Goal: Check status

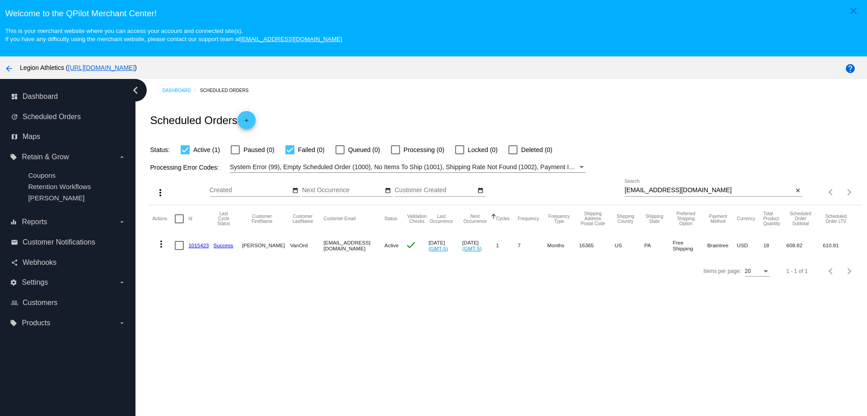
click at [570, 188] on div "more_vert Sep Jan Feb Mar [DATE]" at bounding box center [505, 189] width 714 height 32
drag, startPoint x: 679, startPoint y: 190, endPoint x: 598, endPoint y: 184, distance: 81.1
click at [598, 184] on div "more_vert Sep Jan Feb Mar [DATE]" at bounding box center [505, 189] width 714 height 32
paste input "[EMAIL_ADDRESS]"
type input "[EMAIL_ADDRESS][DOMAIN_NAME]"
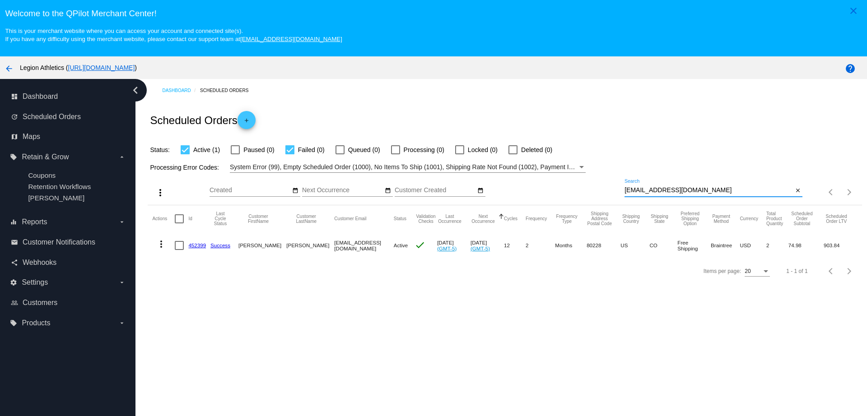
click at [200, 243] on link "452399" at bounding box center [197, 246] width 18 height 6
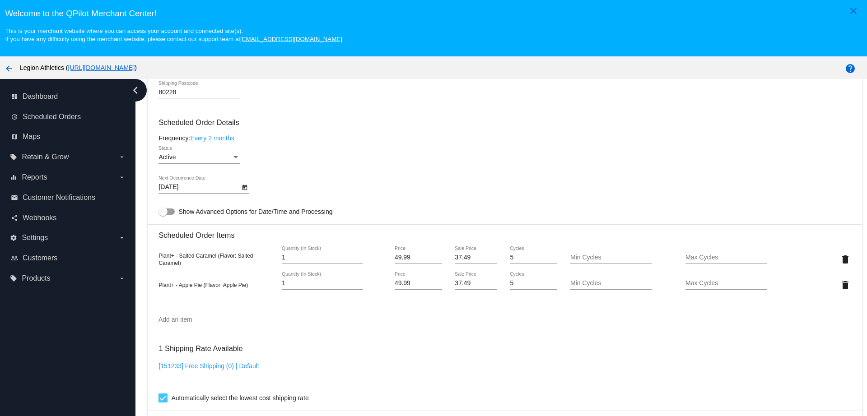
scroll to position [508, 0]
